Goal: Transaction & Acquisition: Purchase product/service

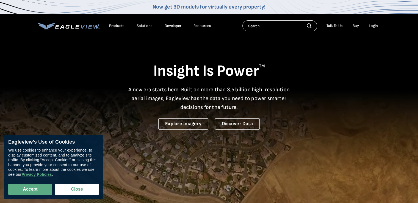
click at [373, 27] on div "Login" at bounding box center [373, 25] width 9 height 5
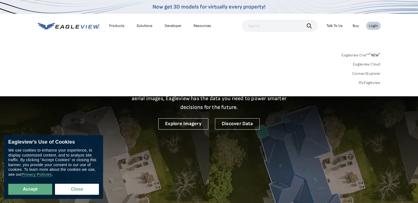
click at [371, 83] on link "MyEagleview" at bounding box center [370, 82] width 22 height 5
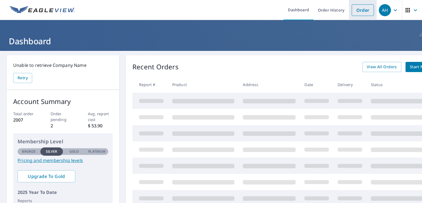
click at [356, 8] on link "Order" at bounding box center [363, 10] width 22 height 12
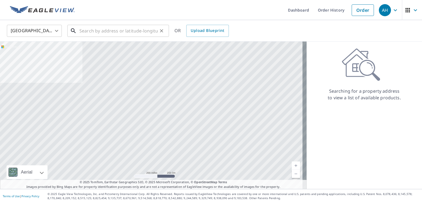
click at [100, 32] on input "text" at bounding box center [118, 30] width 78 height 15
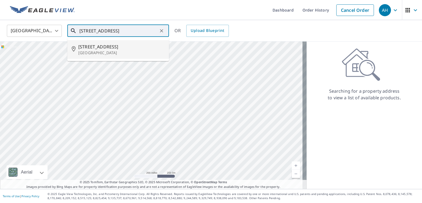
click at [93, 48] on span "3280 Vinewood Pl" at bounding box center [121, 46] width 86 height 7
type input "3280 Vinewood Pl North Charleston, SC 29420"
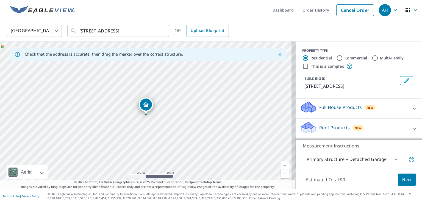
click at [282, 164] on link "Current Level 17, Zoom In" at bounding box center [285, 165] width 8 height 8
click at [282, 164] on link "Current Level 18.454545652486612, Zoom In Disabled" at bounding box center [285, 165] width 8 height 8
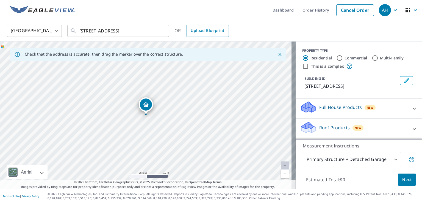
click at [281, 168] on link "Current Level 20, Zoom In Disabled" at bounding box center [285, 165] width 8 height 8
drag, startPoint x: 147, startPoint y: 107, endPoint x: 95, endPoint y: 118, distance: 53.0
drag, startPoint x: 145, startPoint y: 105, endPoint x: 193, endPoint y: 99, distance: 48.4
click at [408, 131] on div at bounding box center [414, 128] width 13 height 13
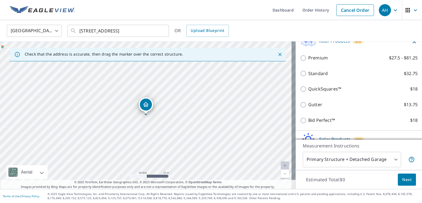
scroll to position [87, 0]
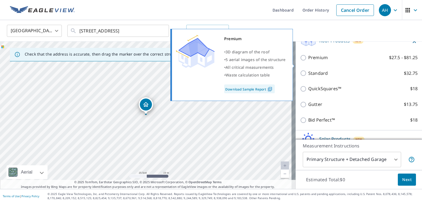
click at [301, 61] on input "Premium $27.5 - $81.25" at bounding box center [304, 57] width 8 height 7
checkbox input "true"
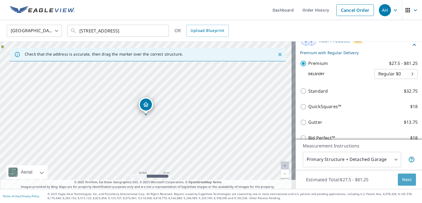
click at [402, 180] on span "Next" at bounding box center [406, 179] width 9 height 7
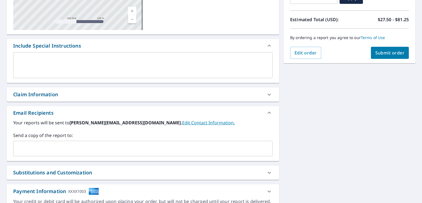
scroll to position [113, 0]
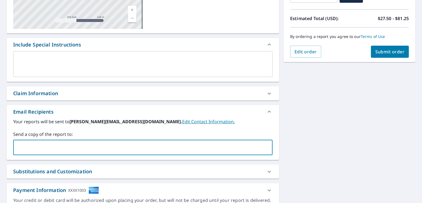
click at [48, 146] on input "text" at bounding box center [139, 147] width 246 height 10
type input "ryan@howeroofs.com"
checkbox input "true"
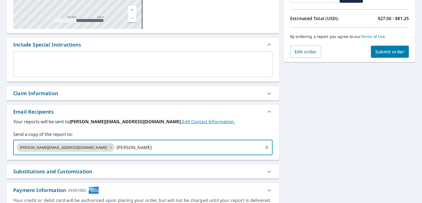
type input "Kyles@howeroofs.com"
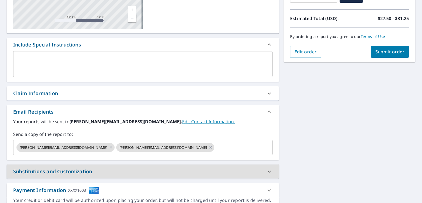
click at [293, 135] on div "3280 Vinewood Pl North Charleston, SC 29420 Aerial Road A standard road map Aer…" at bounding box center [211, 78] width 422 height 281
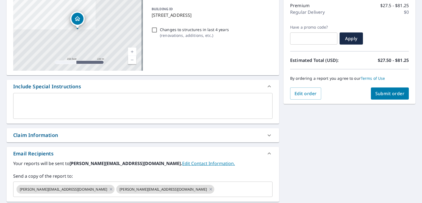
scroll to position [71, 0]
click at [379, 91] on span "Submit order" at bounding box center [389, 94] width 29 height 6
checkbox input "true"
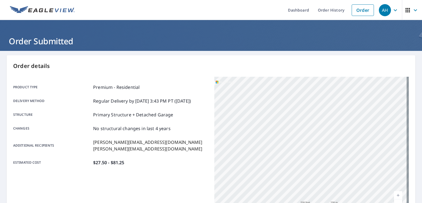
drag, startPoint x: 352, startPoint y: 165, endPoint x: 326, endPoint y: 89, distance: 79.7
click at [326, 89] on div "3280 Vinewood Pl North Charleston, SC 29420" at bounding box center [311, 145] width 195 height 137
drag, startPoint x: 339, startPoint y: 135, endPoint x: 340, endPoint y: 99, distance: 36.3
click at [340, 99] on div "3280 Vinewood Pl North Charleston, SC 29420" at bounding box center [311, 145] width 195 height 137
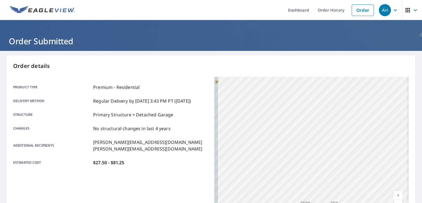
drag, startPoint x: 289, startPoint y: 167, endPoint x: 364, endPoint y: 123, distance: 87.3
click at [364, 123] on div "3280 Vinewood Pl North Charleston, SC 29420" at bounding box center [311, 145] width 195 height 137
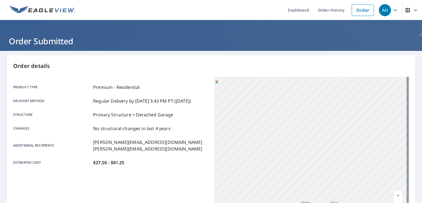
drag, startPoint x: 280, startPoint y: 177, endPoint x: 356, endPoint y: 132, distance: 88.0
click at [356, 132] on div "3280 Vinewood Pl North Charleston, SC 29420" at bounding box center [311, 145] width 195 height 137
drag, startPoint x: 261, startPoint y: 172, endPoint x: 384, endPoint y: 131, distance: 129.9
click at [384, 131] on div "3280 Vinewood Pl North Charleston, SC 29420" at bounding box center [311, 145] width 195 height 137
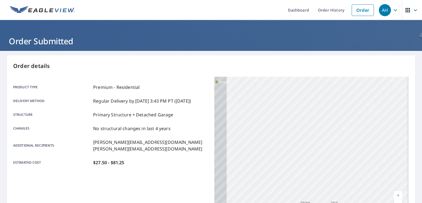
drag, startPoint x: 258, startPoint y: 179, endPoint x: 368, endPoint y: 122, distance: 124.1
click at [368, 122] on div "3280 Vinewood Pl North Charleston, SC 29420" at bounding box center [311, 145] width 195 height 137
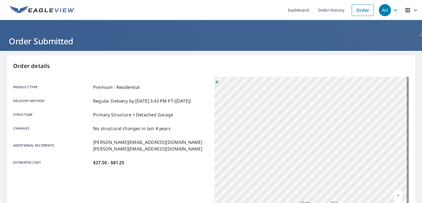
drag, startPoint x: 280, startPoint y: 190, endPoint x: 372, endPoint y: 86, distance: 139.8
click at [372, 86] on div "3280 Vinewood Pl North Charleston, SC 29420" at bounding box center [311, 145] width 195 height 137
drag, startPoint x: 288, startPoint y: 170, endPoint x: 276, endPoint y: 195, distance: 27.7
click at [276, 195] on div "3280 Vinewood Pl North Charleston, SC 29420" at bounding box center [311, 145] width 195 height 137
drag, startPoint x: 321, startPoint y: 137, endPoint x: 270, endPoint y: 189, distance: 73.5
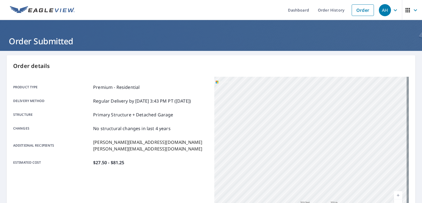
click at [270, 189] on div "3280 Vinewood Pl North Charleston, SC 29420" at bounding box center [311, 145] width 195 height 137
drag, startPoint x: 336, startPoint y: 153, endPoint x: 263, endPoint y: 197, distance: 85.0
click at [263, 197] on div "3280 Vinewood Pl North Charleston, SC 29420" at bounding box center [311, 145] width 195 height 137
drag, startPoint x: 348, startPoint y: 158, endPoint x: 281, endPoint y: 173, distance: 68.7
click at [281, 173] on div "3280 Vinewood Pl North Charleston, SC 29420" at bounding box center [311, 145] width 195 height 137
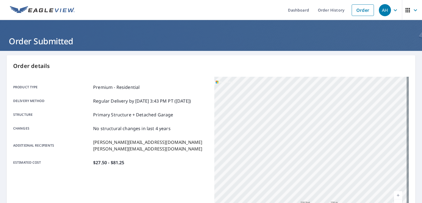
drag, startPoint x: 337, startPoint y: 151, endPoint x: 299, endPoint y: 168, distance: 42.1
click at [299, 168] on div "3280 Vinewood Pl North Charleston, SC 29420" at bounding box center [311, 145] width 195 height 137
drag, startPoint x: 352, startPoint y: 149, endPoint x: 312, endPoint y: 168, distance: 43.6
click at [312, 168] on div "3280 Vinewood Pl North Charleston, SC 29420" at bounding box center [311, 145] width 195 height 137
drag, startPoint x: 341, startPoint y: 161, endPoint x: 303, endPoint y: 182, distance: 43.6
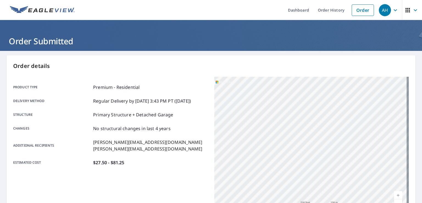
click at [303, 182] on div "3280 Vinewood Pl North Charleston, SC 29420" at bounding box center [311, 145] width 195 height 137
drag, startPoint x: 359, startPoint y: 165, endPoint x: 296, endPoint y: 208, distance: 76.4
click at [296, 203] on html "AH AH Dashboard Order History Order AH Order Submitted Order details Product ty…" at bounding box center [211, 101] width 422 height 203
click at [282, 179] on div "3280 Vinewood Pl North Charleston, SC 29420" at bounding box center [311, 145] width 195 height 137
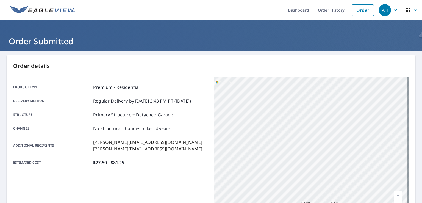
drag, startPoint x: 312, startPoint y: 176, endPoint x: 305, endPoint y: 95, distance: 81.4
click at [305, 95] on div "3280 Vinewood Pl North Charleston, SC 29420" at bounding box center [311, 145] width 195 height 137
drag, startPoint x: 308, startPoint y: 135, endPoint x: 309, endPoint y: 96, distance: 39.0
click at [309, 96] on div "3280 Vinewood Pl North Charleston, SC 29420" at bounding box center [311, 145] width 195 height 137
drag, startPoint x: 304, startPoint y: 129, endPoint x: 311, endPoint y: 203, distance: 74.8
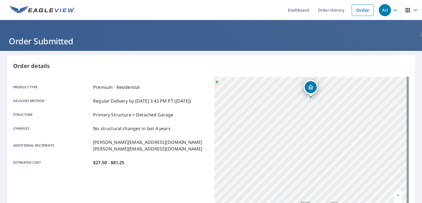
click at [311, 203] on html "AH AH Dashboard Order History Order AH Order Submitted Order details Product ty…" at bounding box center [211, 101] width 422 height 203
click at [148, 181] on div "Product type Premium - Residential Delivery method Regular Delivery by 9/9/2025…" at bounding box center [110, 145] width 195 height 137
